Goal: Task Accomplishment & Management: Manage account settings

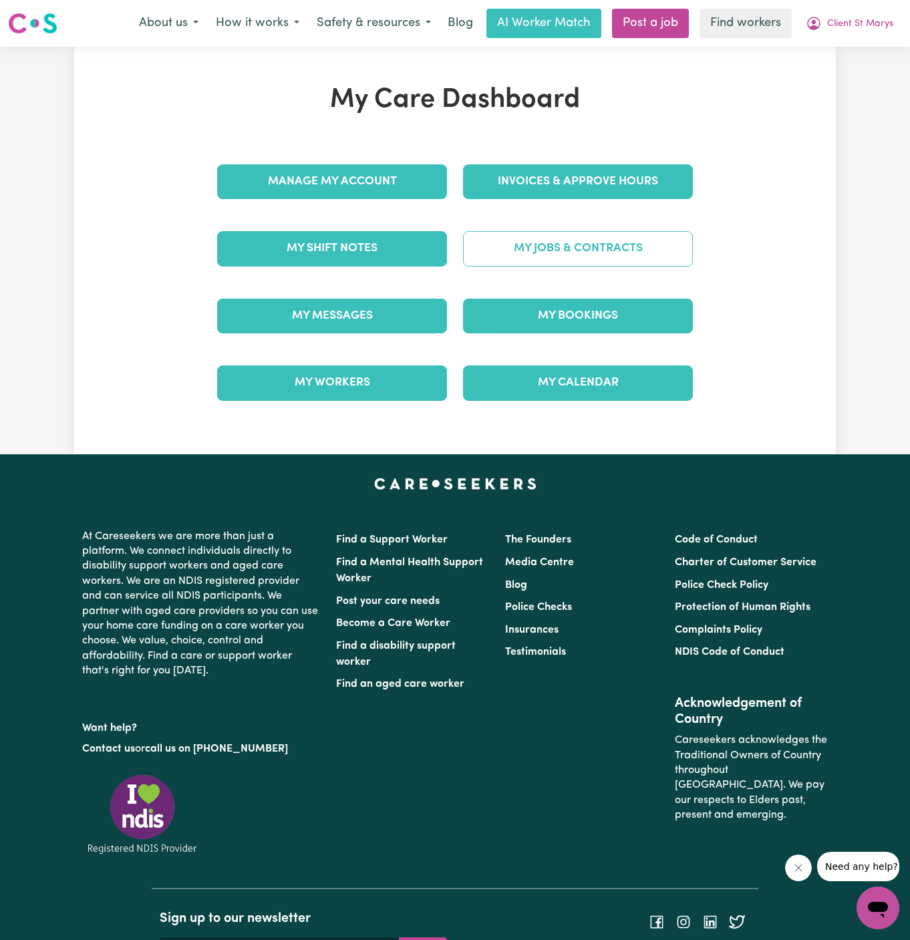
click at [608, 265] on link "My Jobs & Contracts" at bounding box center [578, 248] width 230 height 35
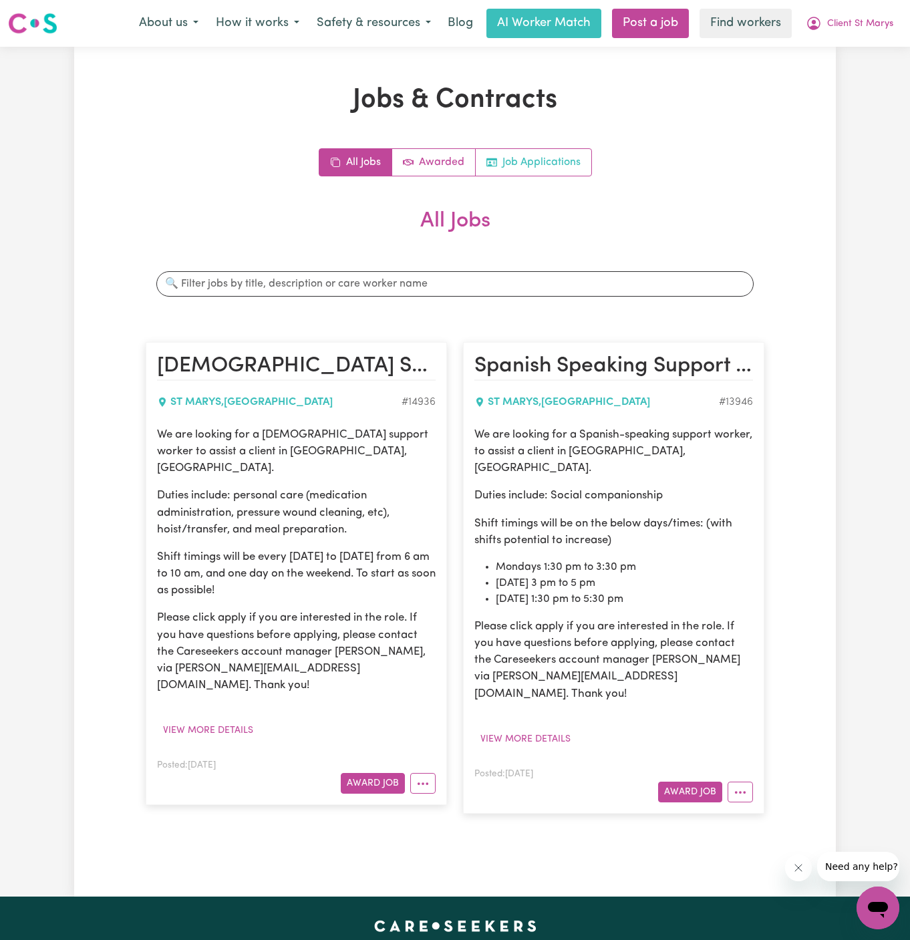
click at [533, 162] on link "Job Applications" at bounding box center [534, 162] width 116 height 27
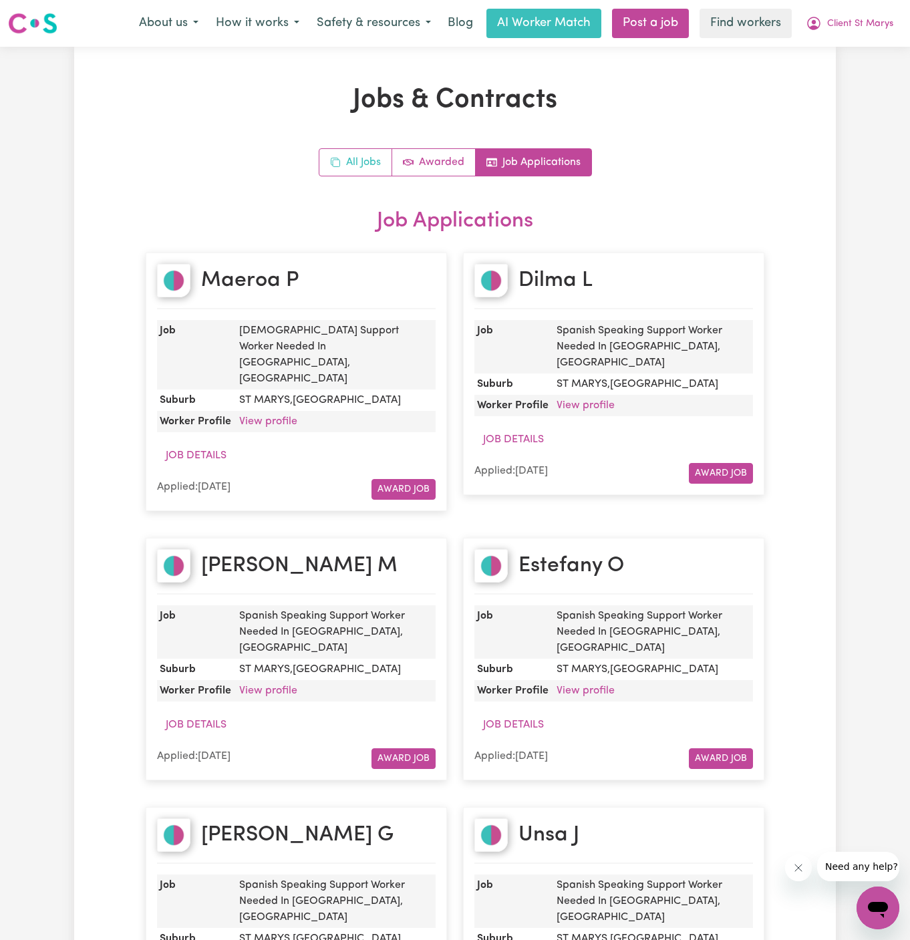
click at [350, 168] on link "All Jobs" at bounding box center [355, 162] width 73 height 27
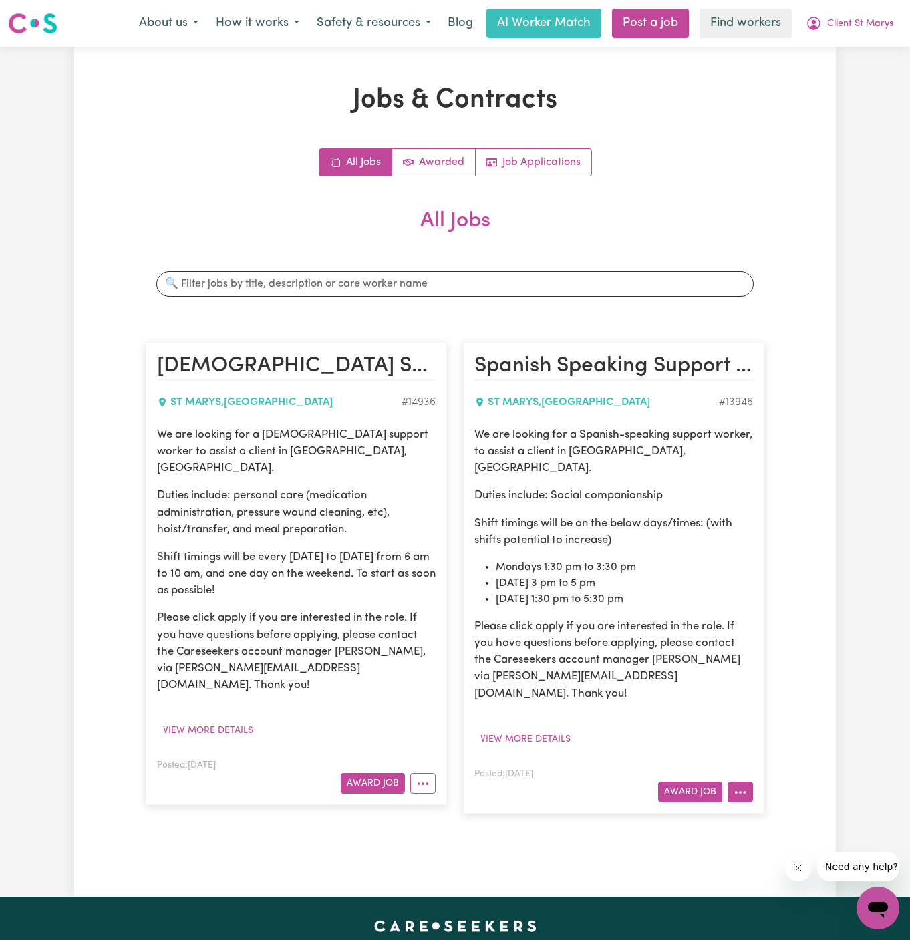
click at [738, 782] on button "More options" at bounding box center [740, 792] width 25 height 21
click at [783, 809] on link "Hide Job" at bounding box center [781, 822] width 106 height 27
click at [891, 19] on span "Client St Marys" at bounding box center [860, 24] width 66 height 15
click at [878, 65] on link "Logout" at bounding box center [849, 76] width 106 height 25
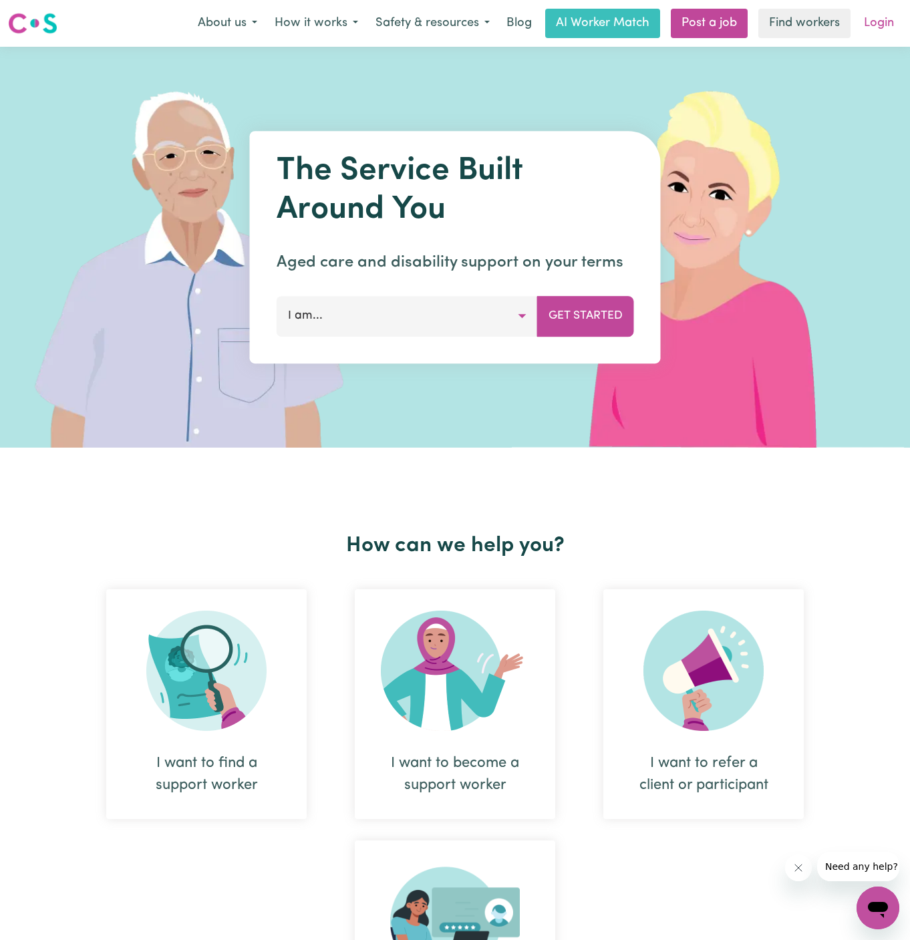
click at [878, 25] on link "Login" at bounding box center [879, 23] width 46 height 29
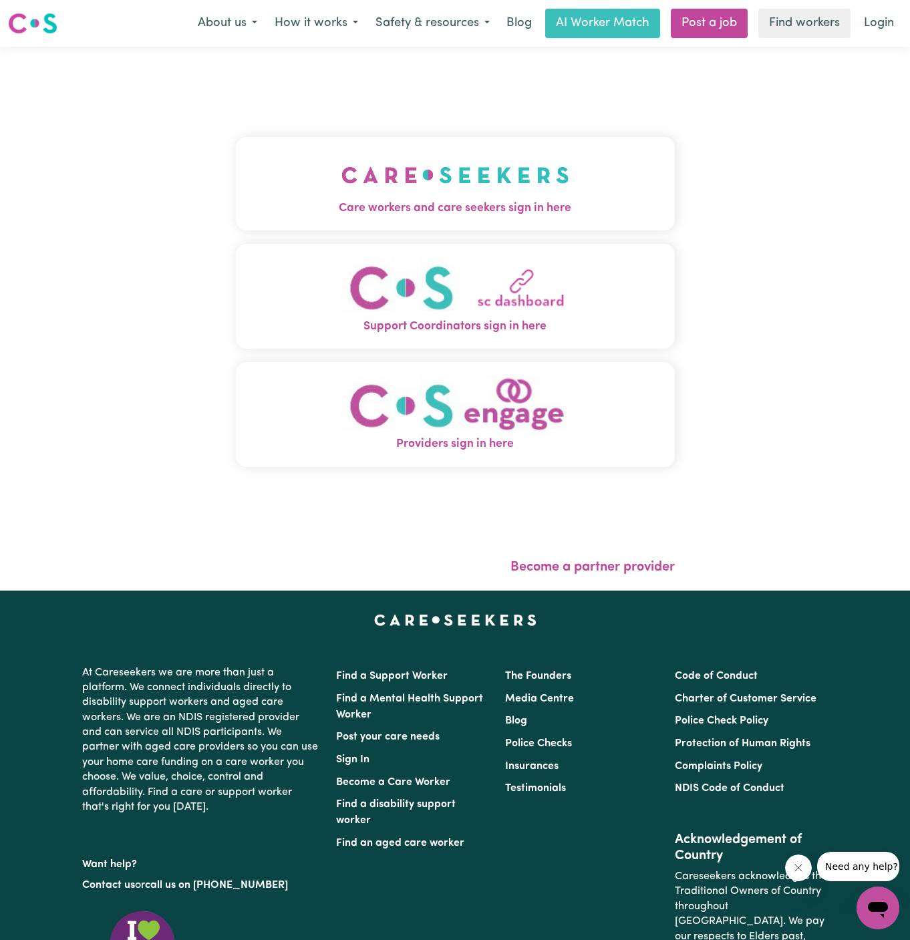
click at [419, 164] on img "Care workers and care seekers sign in here" at bounding box center [455, 174] width 228 height 49
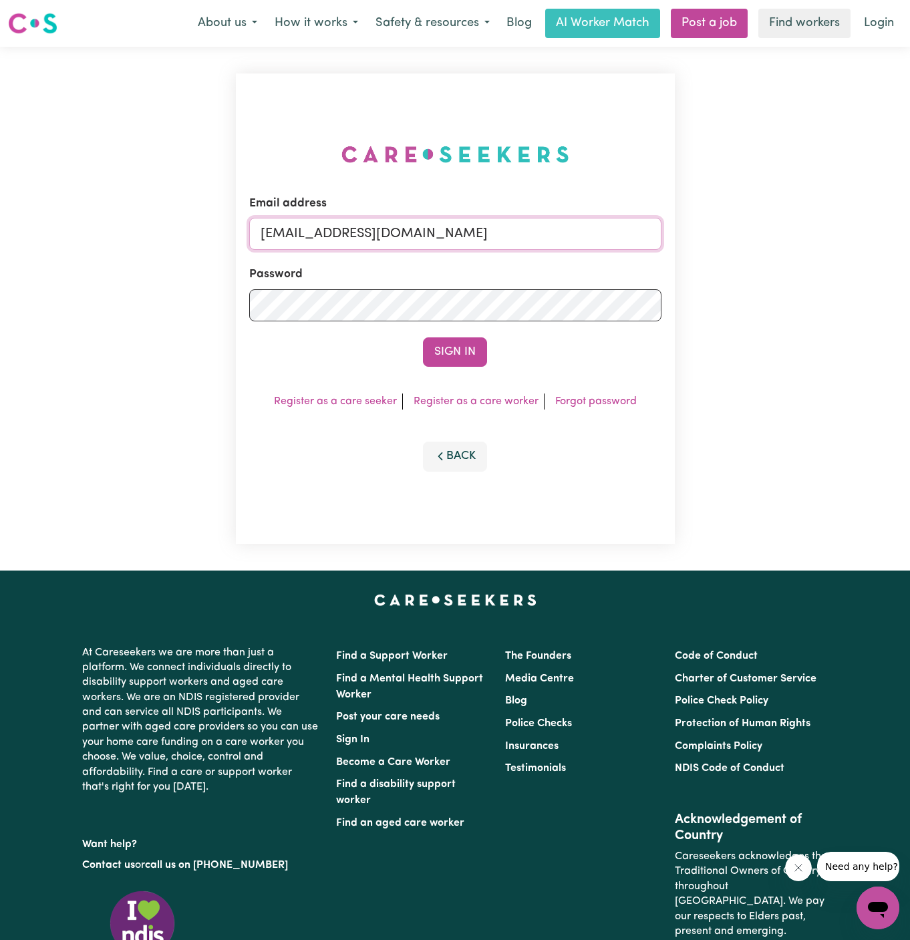
drag, startPoint x: 331, startPoint y: 233, endPoint x: 828, endPoint y: 232, distance: 497.8
click at [828, 232] on div "Email address [EMAIL_ADDRESS][DOMAIN_NAME] Password Sign In Register as a care …" at bounding box center [455, 309] width 910 height 524
paste input "AllyCF"
type input "[EMAIL_ADDRESS][DOMAIN_NAME]"
click at [423, 337] on button "Sign In" at bounding box center [455, 351] width 64 height 29
